Goal: Task Accomplishment & Management: Use online tool/utility

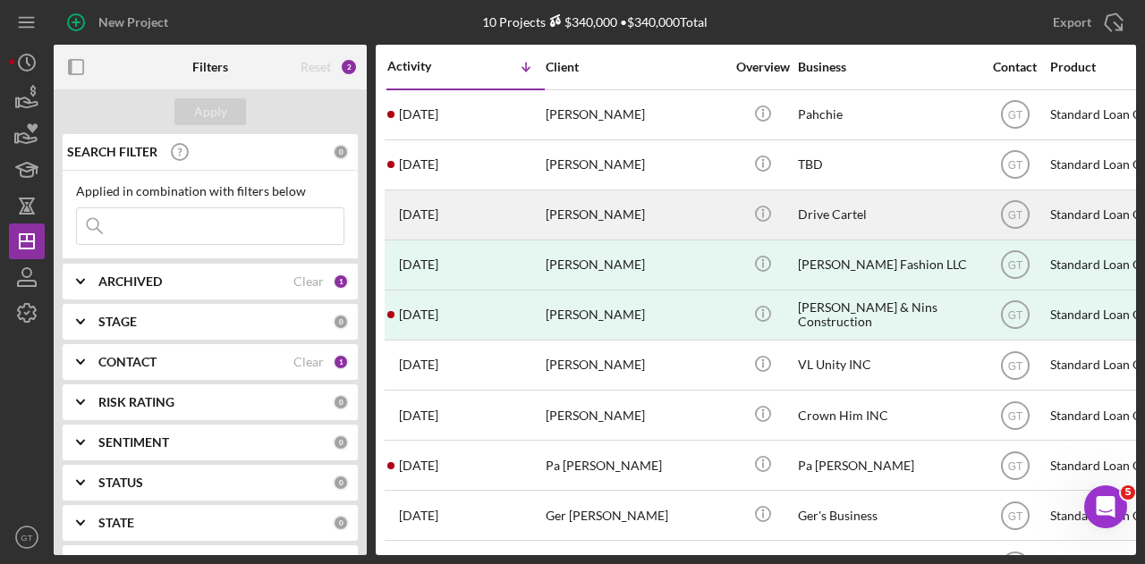
scroll to position [52, 0]
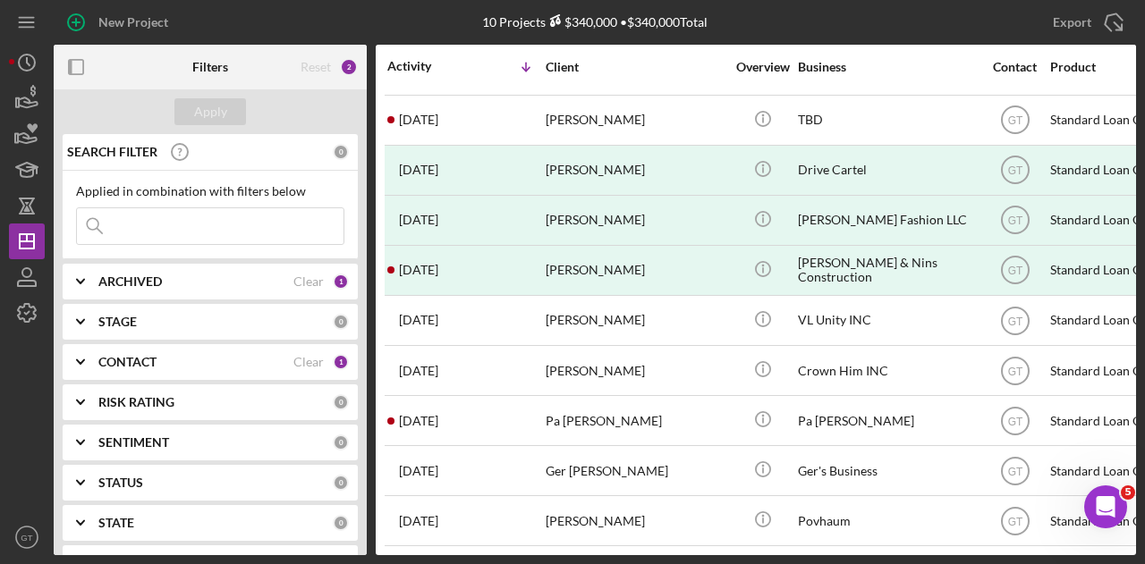
click at [106, 274] on div "ARCHIVED Clear 1" at bounding box center [223, 282] width 250 height 16
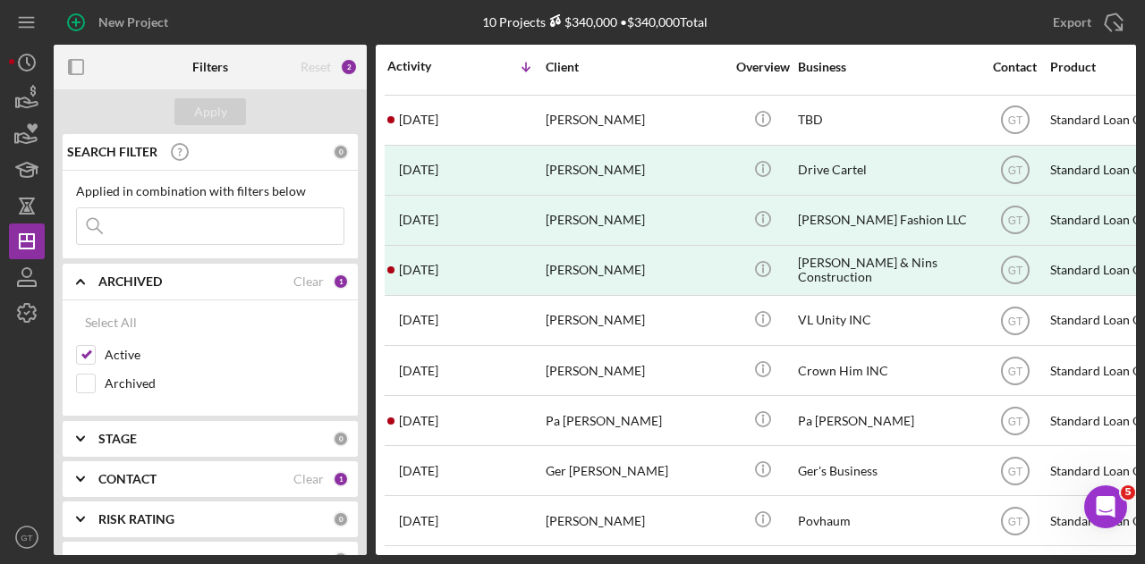
click at [107, 275] on b "ARCHIVED" at bounding box center [130, 282] width 64 height 14
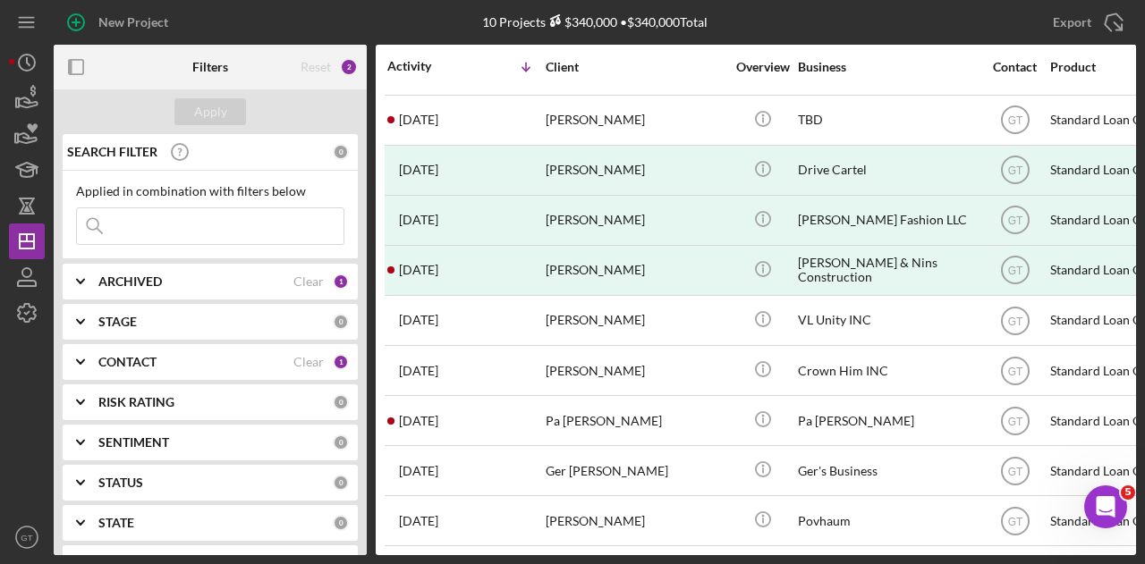
click at [109, 275] on b "ARCHIVED" at bounding box center [130, 282] width 64 height 14
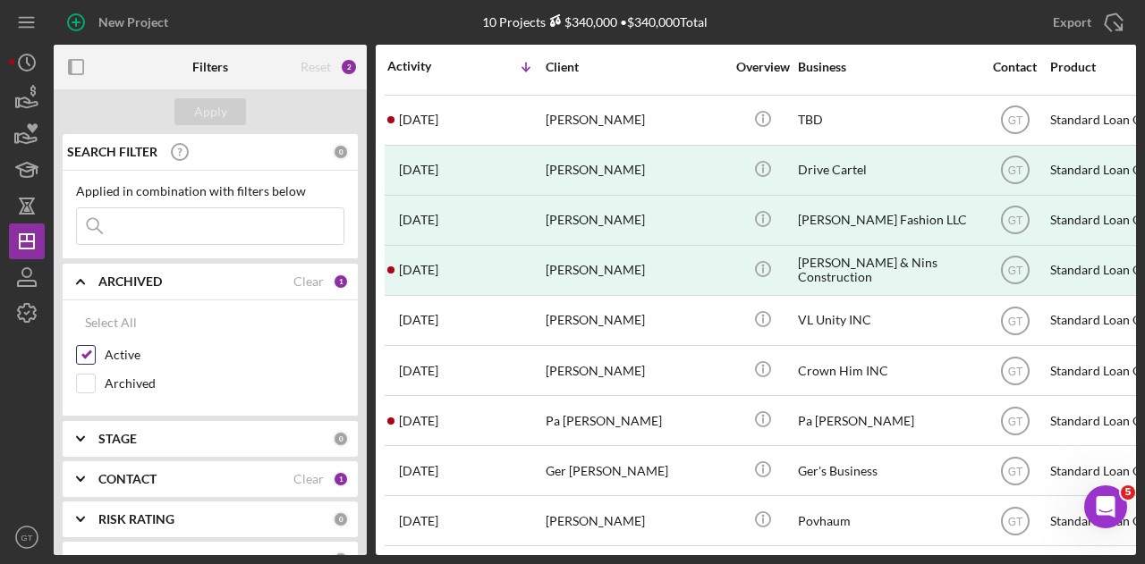
click at [107, 349] on label "Active" at bounding box center [225, 355] width 240 height 18
click at [95, 349] on input "Active" at bounding box center [86, 355] width 18 height 18
checkbox input "false"
click at [108, 276] on b "ARCHIVED" at bounding box center [130, 282] width 64 height 14
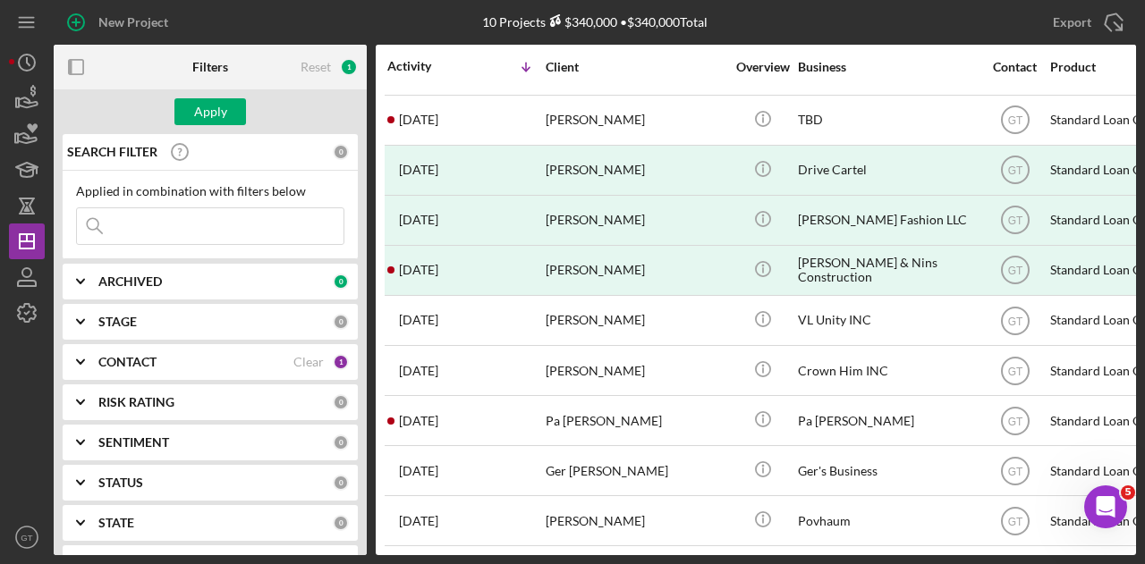
click at [120, 360] on b "CONTACT" at bounding box center [127, 362] width 58 height 14
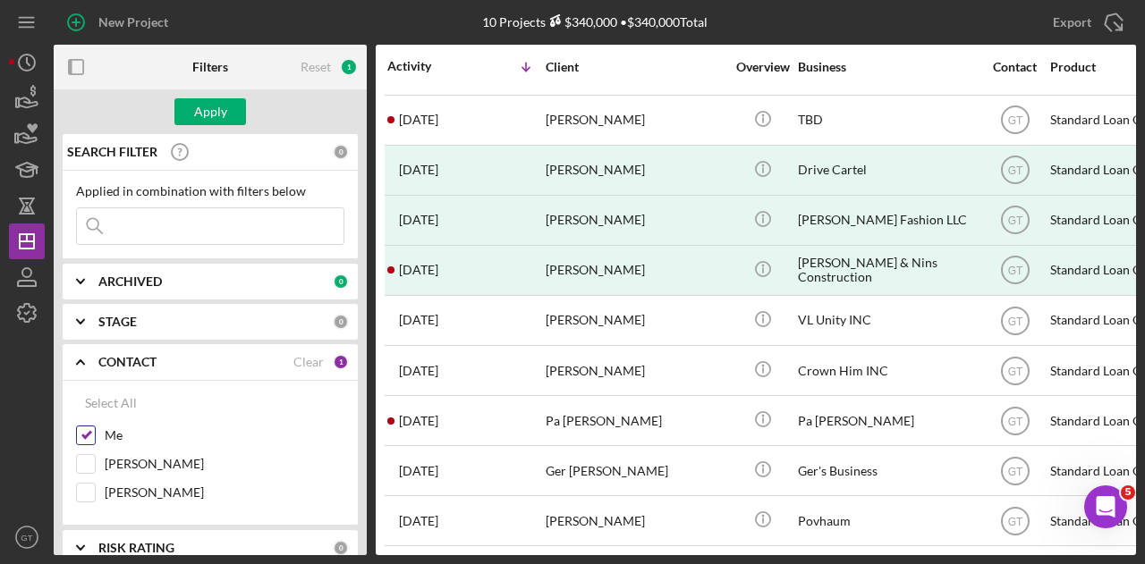
click at [106, 430] on label "Me" at bounding box center [225, 436] width 240 height 18
click at [95, 430] on input "Me" at bounding box center [86, 436] width 18 height 18
checkbox input "false"
click at [218, 121] on div "Apply" at bounding box center [210, 111] width 33 height 27
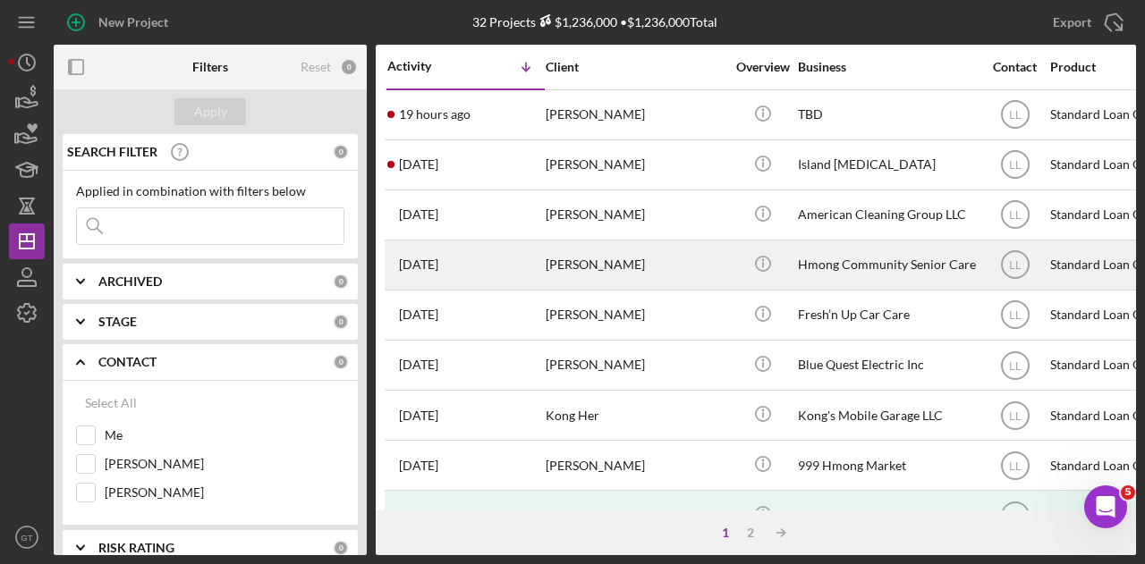
scroll to position [89, 0]
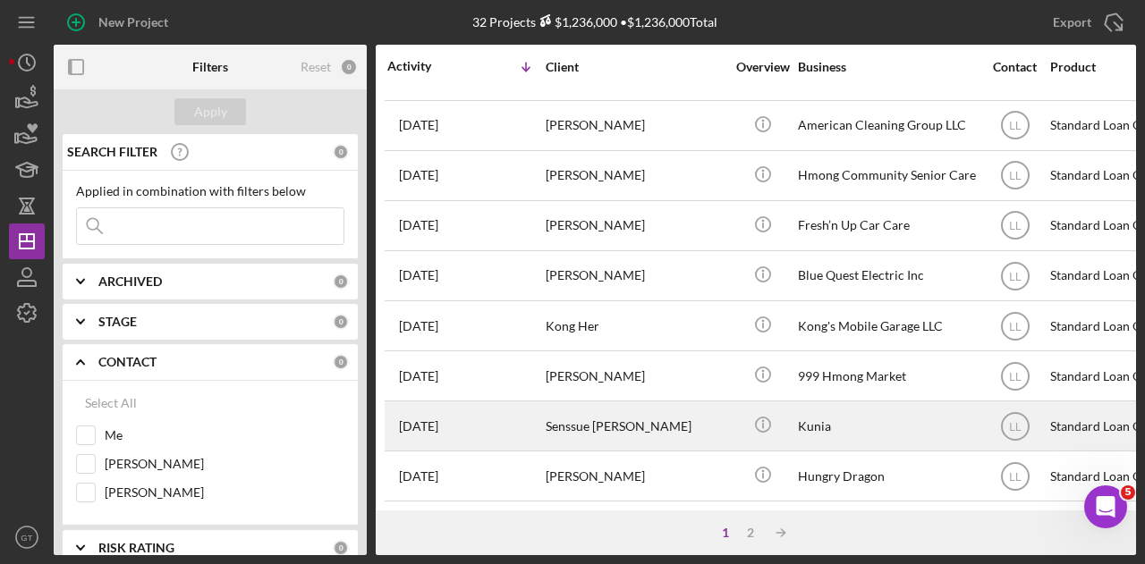
click at [438, 425] on time "[DATE]" at bounding box center [418, 426] width 39 height 14
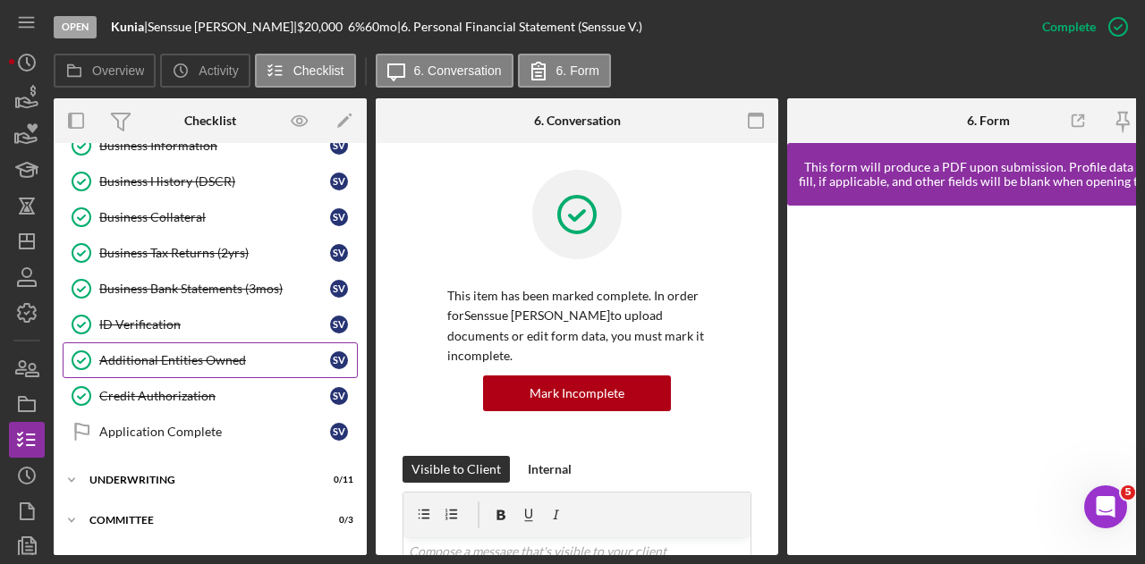
scroll to position [551, 0]
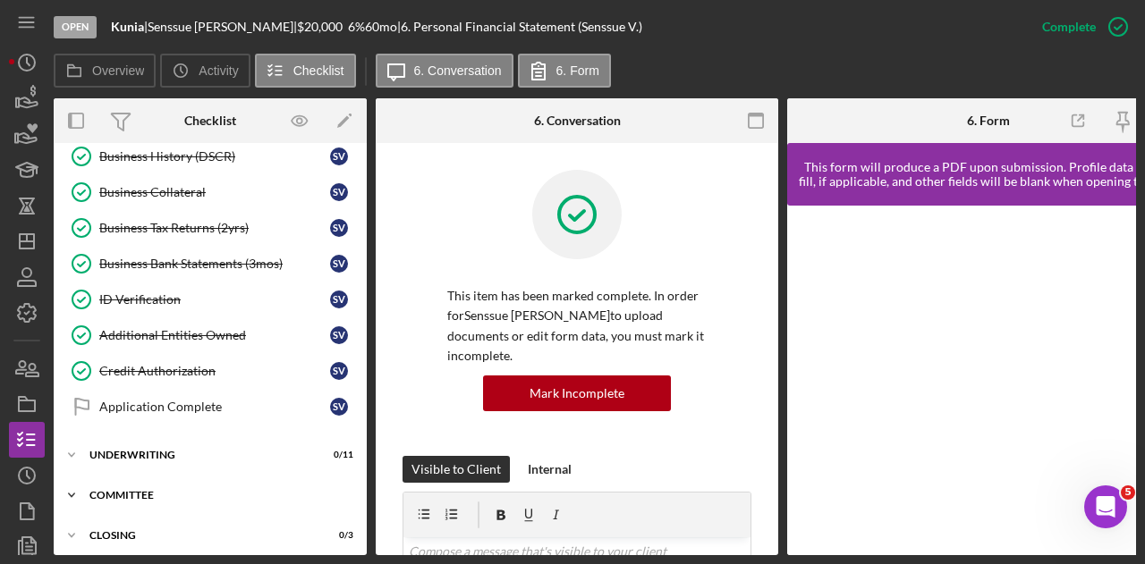
click at [145, 490] on div "Committee" at bounding box center [216, 495] width 255 height 11
click at [141, 526] on div "Credit Memo Prep" at bounding box center [228, 533] width 258 height 14
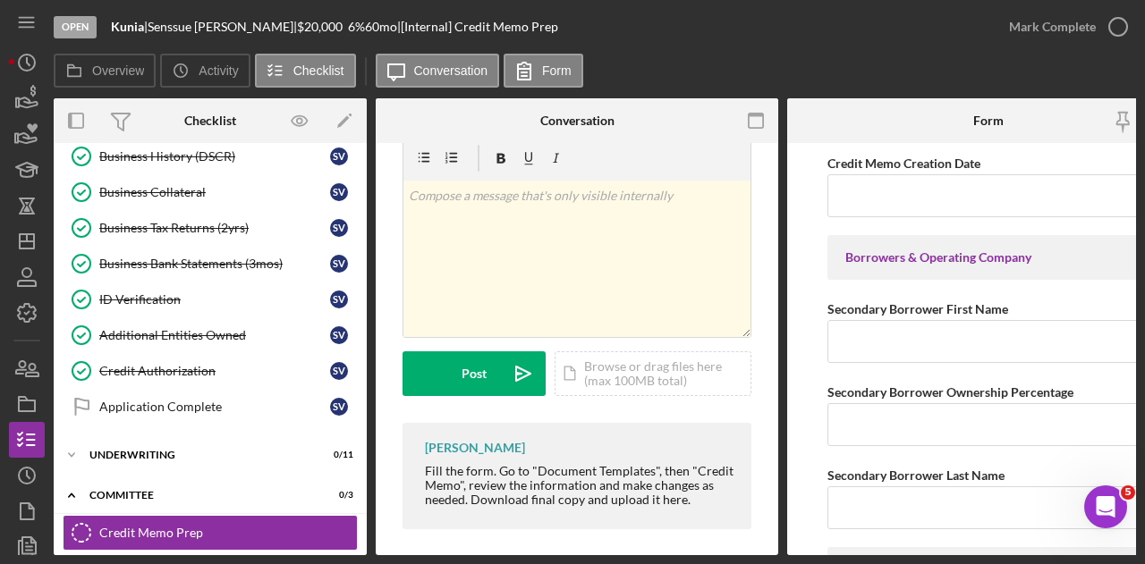
scroll to position [49, 0]
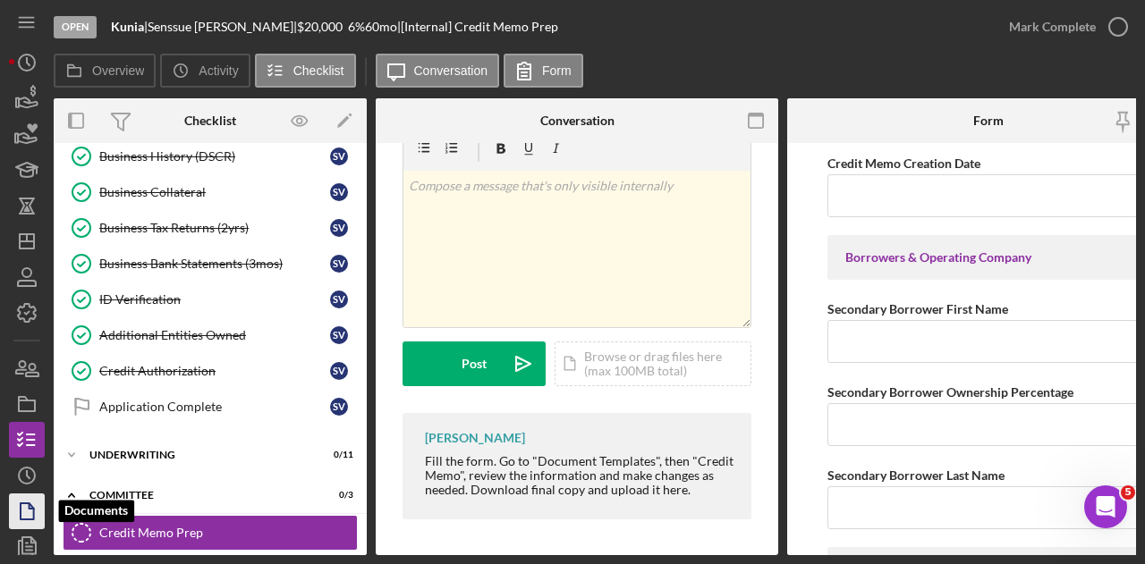
click at [36, 505] on icon "button" at bounding box center [26, 511] width 45 height 45
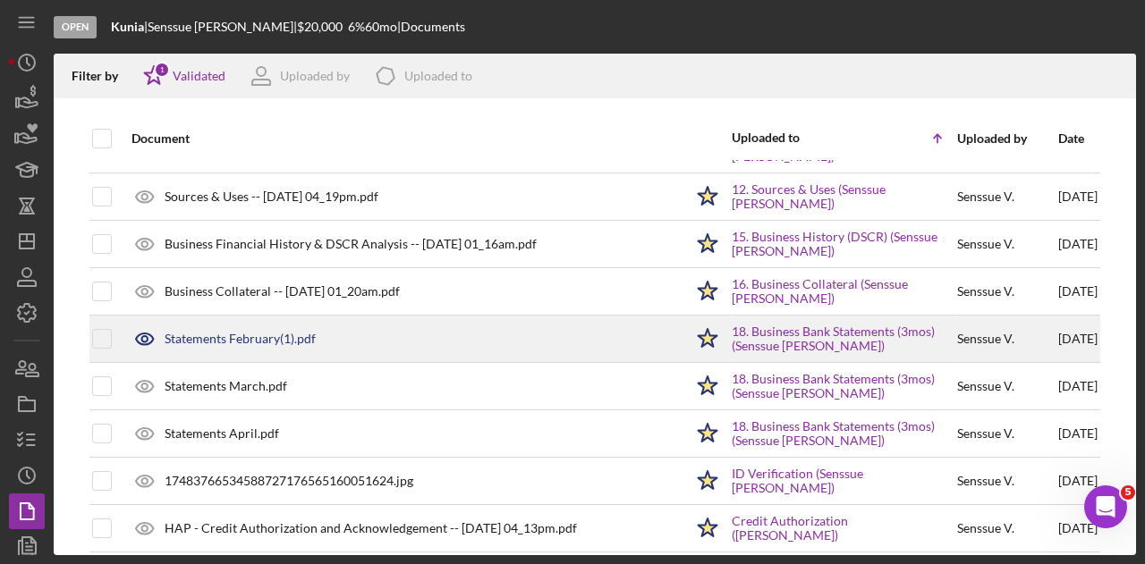
scroll to position [566, 0]
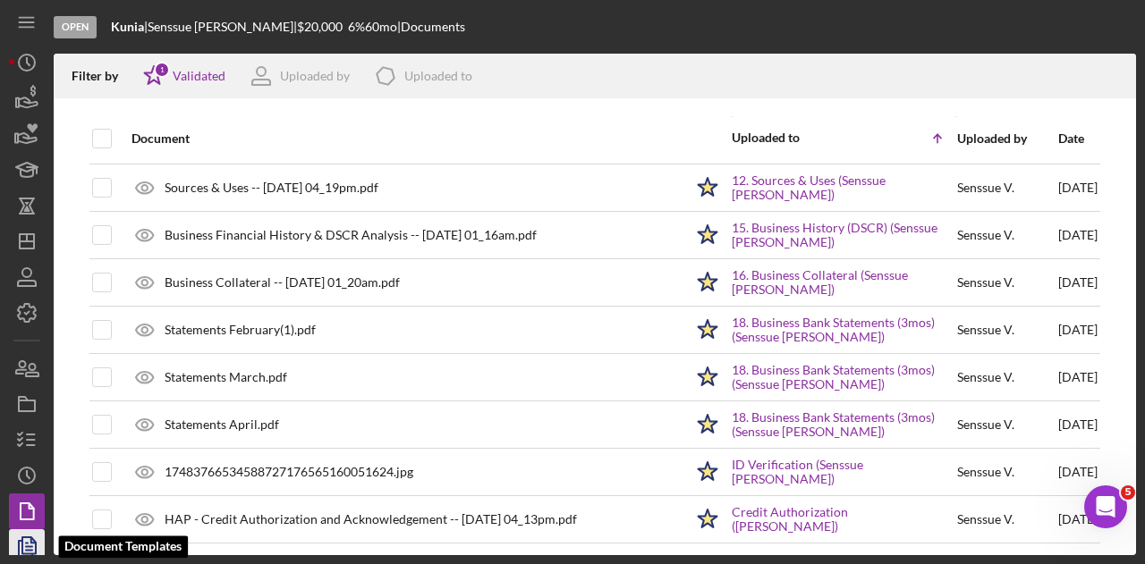
click at [35, 536] on icon "button" at bounding box center [26, 547] width 45 height 45
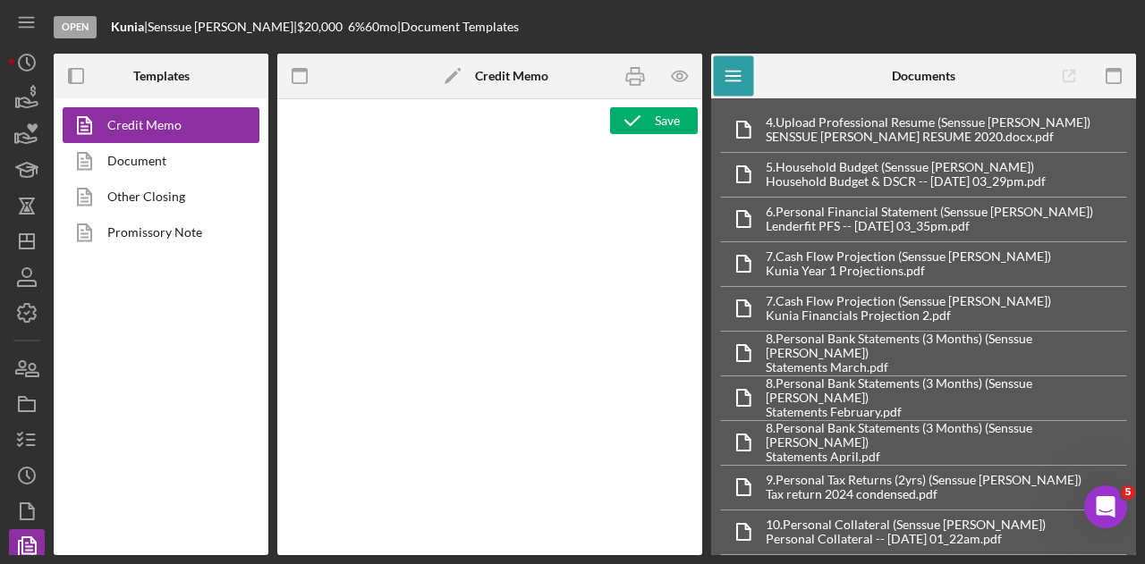
type textarea "<l ipsum="dolors: 1am; cons-adipi: elitse; doei-tempor: incidi; utla-etdo: 41ma…"
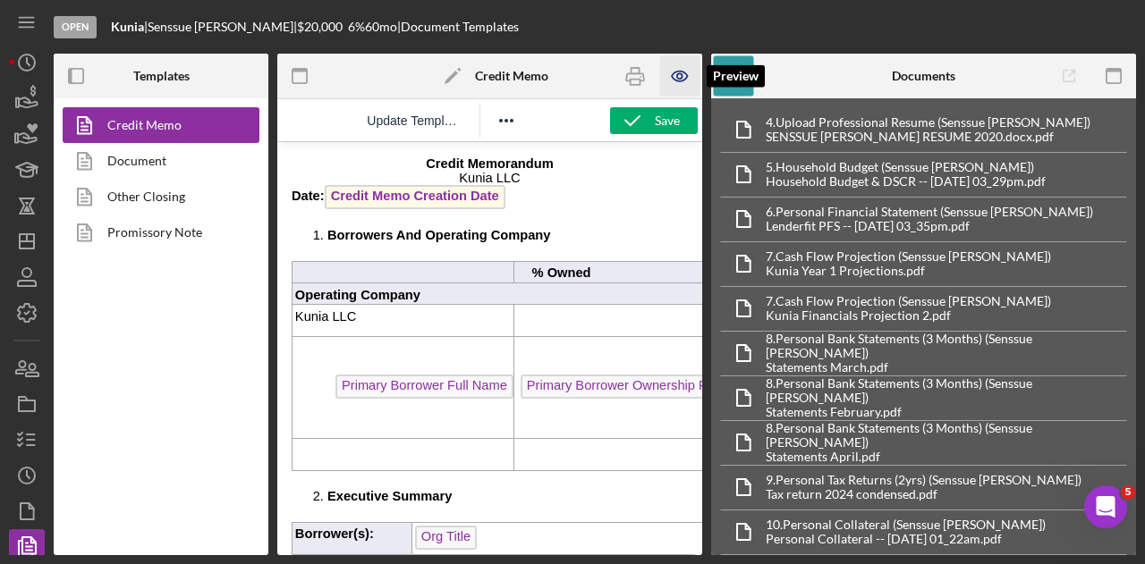
click at [671, 79] on icon "button" at bounding box center [679, 76] width 40 height 40
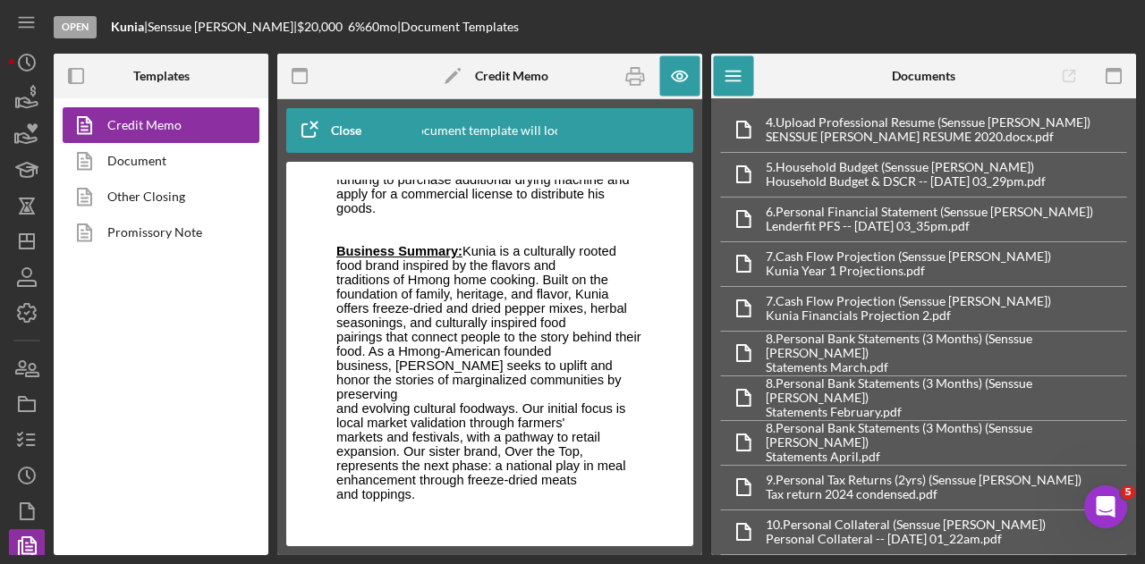
scroll to position [1073, 0]
